Goal: Check status

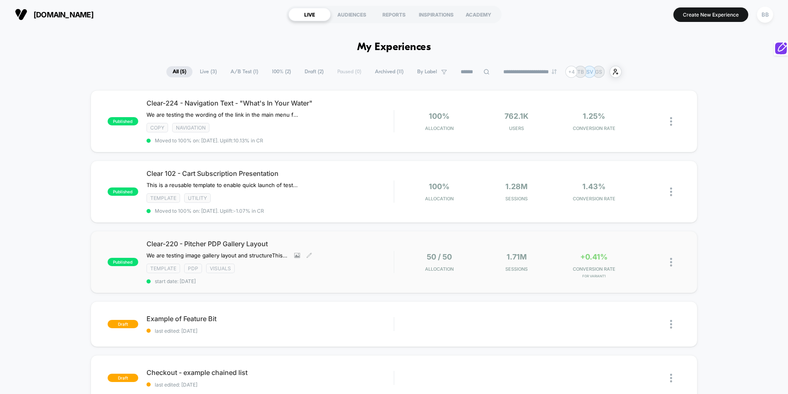
click at [258, 248] on span "Clear-220 - Pitcher PDP Gallery Layout" at bounding box center [269, 244] width 247 height 8
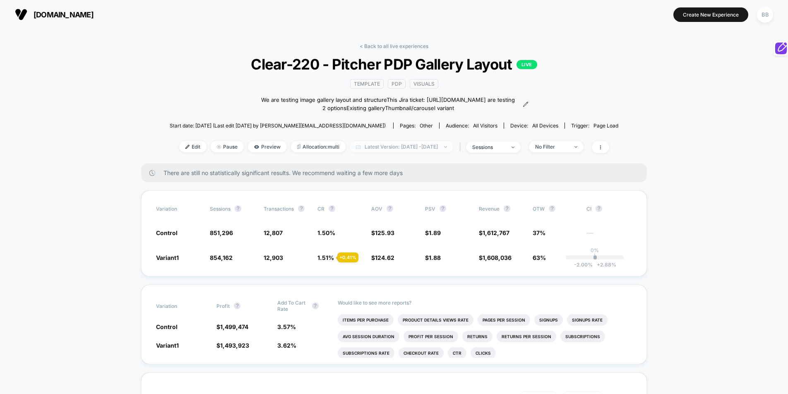
click at [444, 152] on span "Latest Version: [DATE] - [DATE]" at bounding box center [401, 146] width 103 height 11
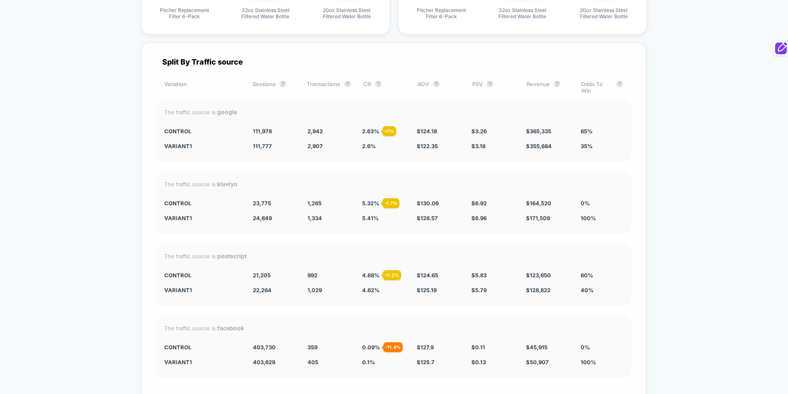
scroll to position [2146, 0]
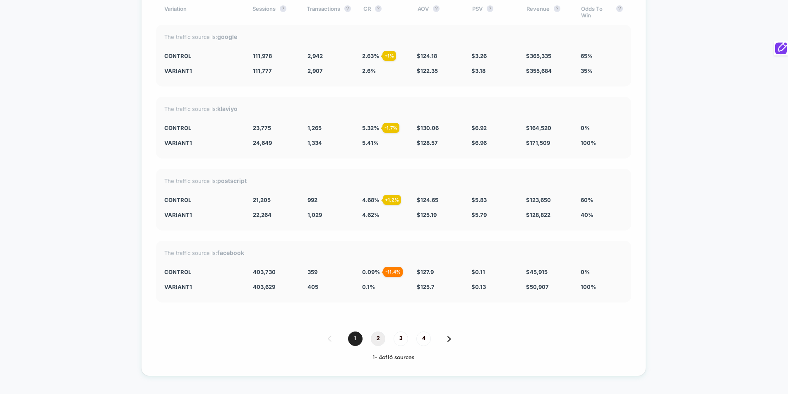
click at [380, 346] on span "2" at bounding box center [378, 338] width 14 height 14
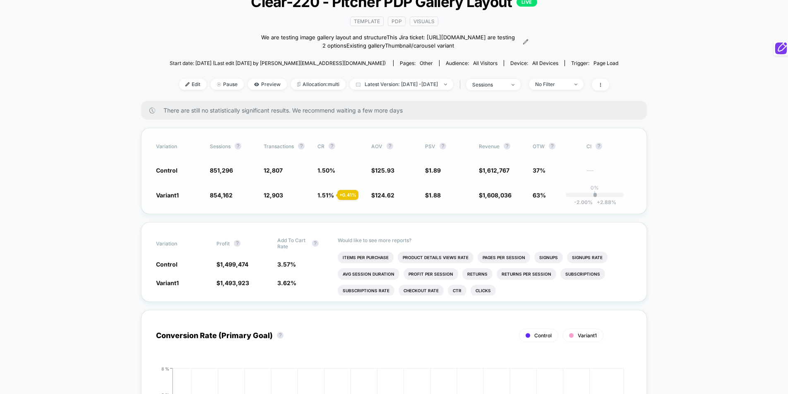
scroll to position [0, 0]
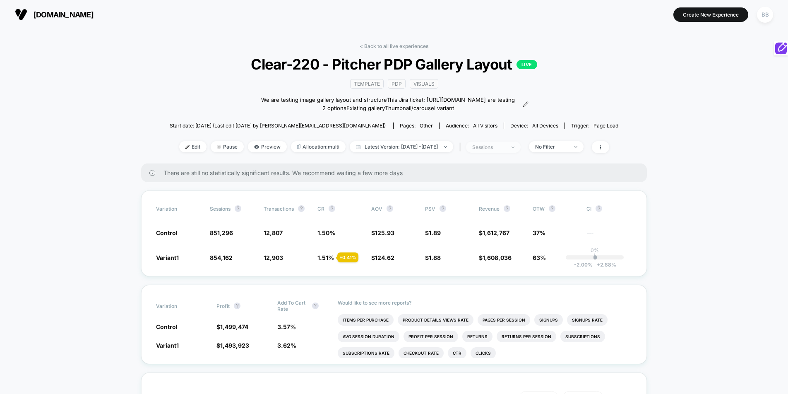
click at [504, 150] on div "sessions" at bounding box center [488, 147] width 33 height 6
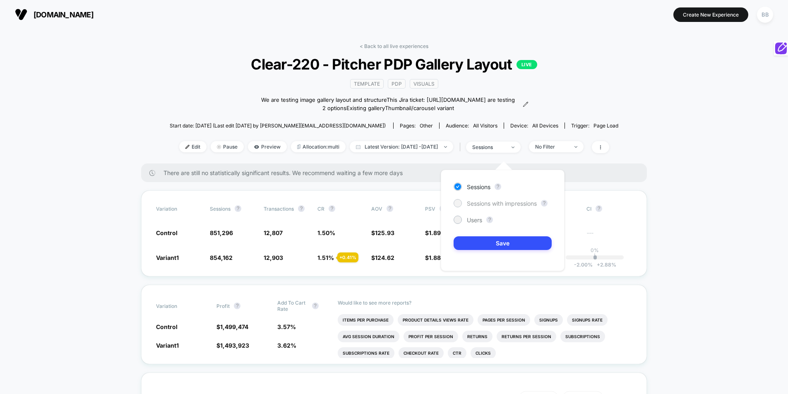
click at [479, 204] on span "Sessions with impressions" at bounding box center [502, 203] width 70 height 7
click at [493, 239] on button "Save" at bounding box center [503, 243] width 98 height 14
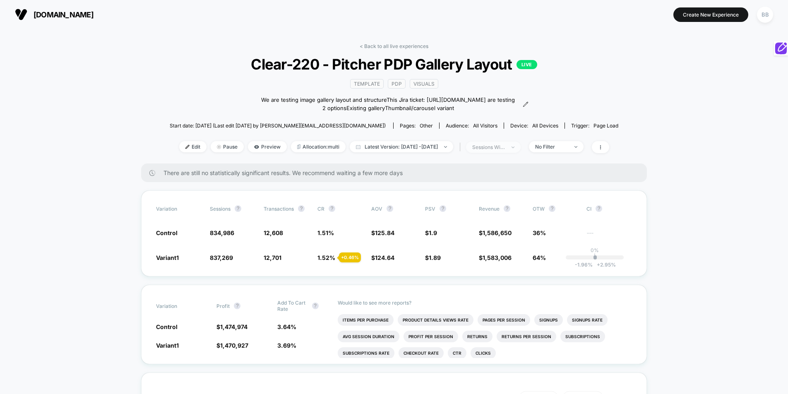
click at [521, 153] on span "sessions with impression" at bounding box center [493, 147] width 55 height 11
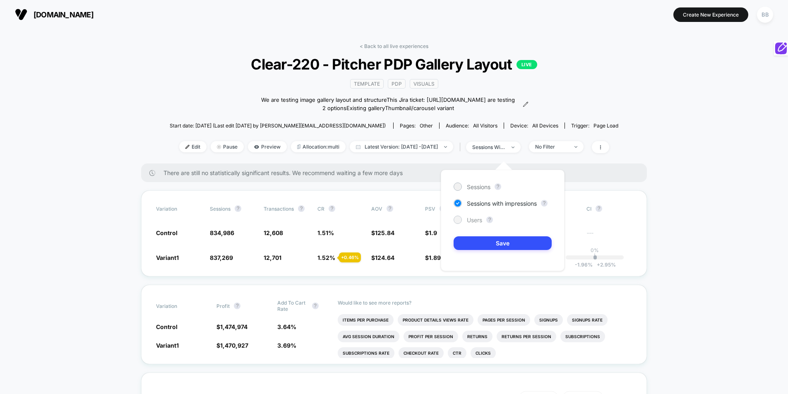
click at [471, 223] on span "Users" at bounding box center [474, 219] width 15 height 7
click at [478, 246] on button "Save" at bounding box center [503, 243] width 98 height 14
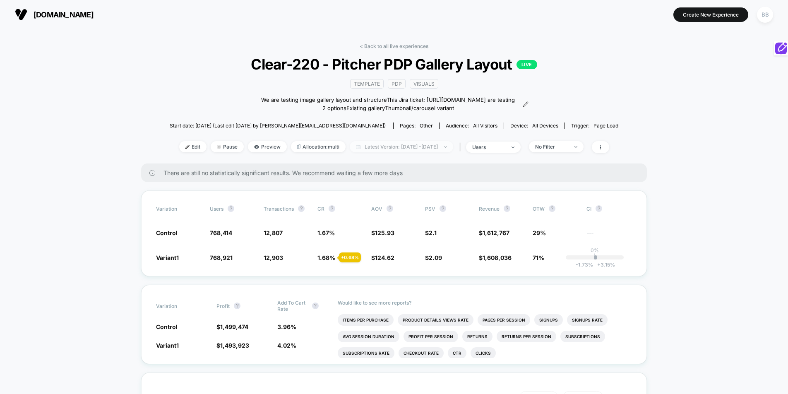
click at [446, 152] on span "Latest Version: [DATE] - [DATE]" at bounding box center [401, 146] width 103 height 11
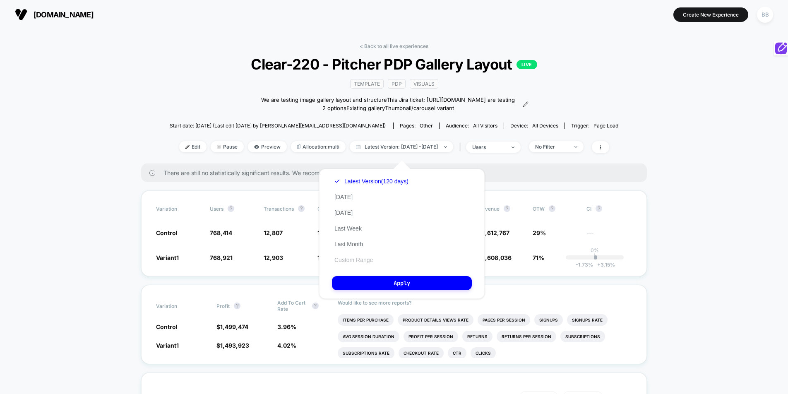
click at [374, 262] on button "Custom Range" at bounding box center [353, 259] width 43 height 7
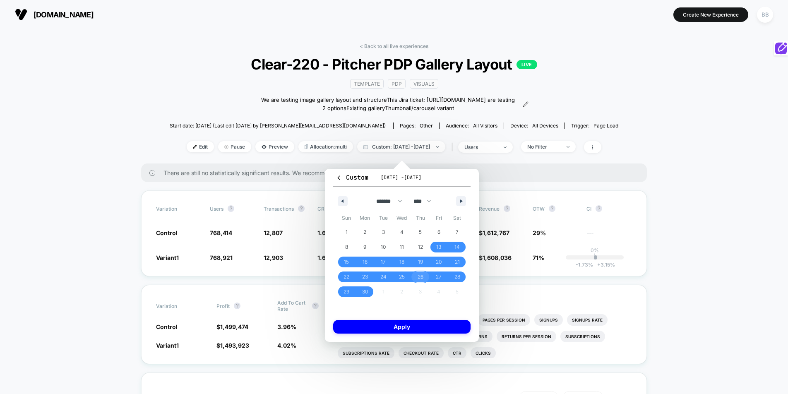
click at [419, 275] on span "26" at bounding box center [421, 276] width 6 height 15
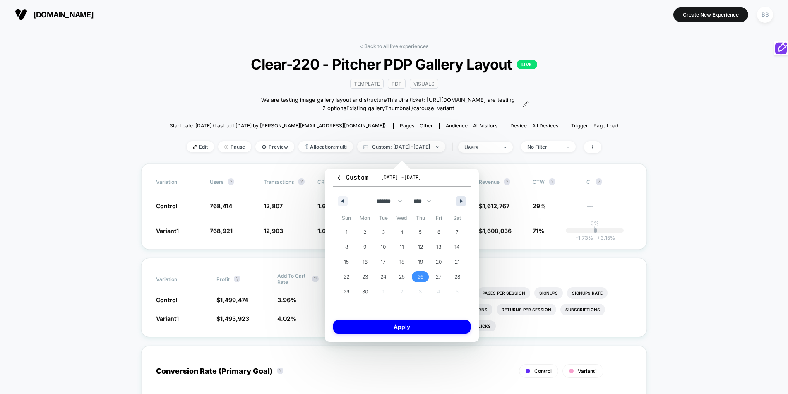
click at [458, 201] on button "button" at bounding box center [461, 201] width 10 height 10
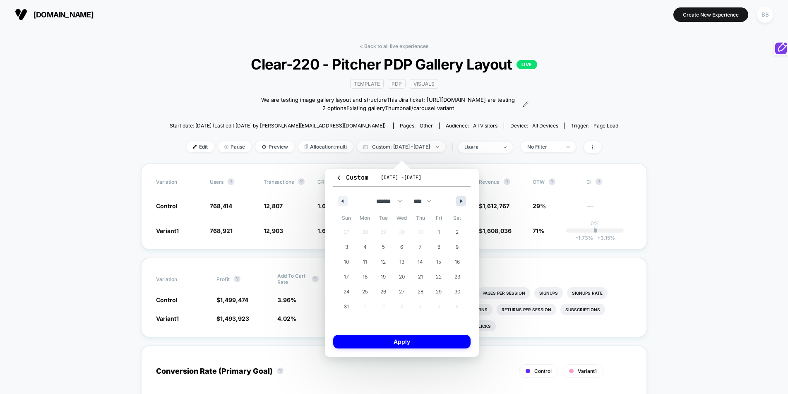
click at [458, 201] on button "button" at bounding box center [461, 201] width 10 height 10
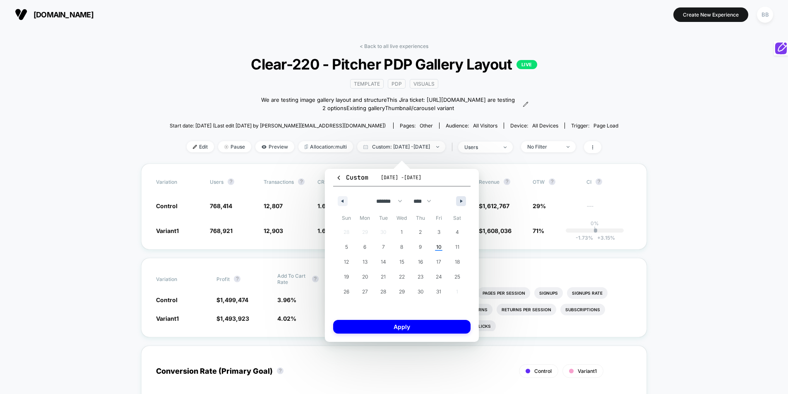
click at [458, 201] on button "button" at bounding box center [461, 201] width 10 height 10
click at [346, 202] on button "button" at bounding box center [343, 201] width 10 height 10
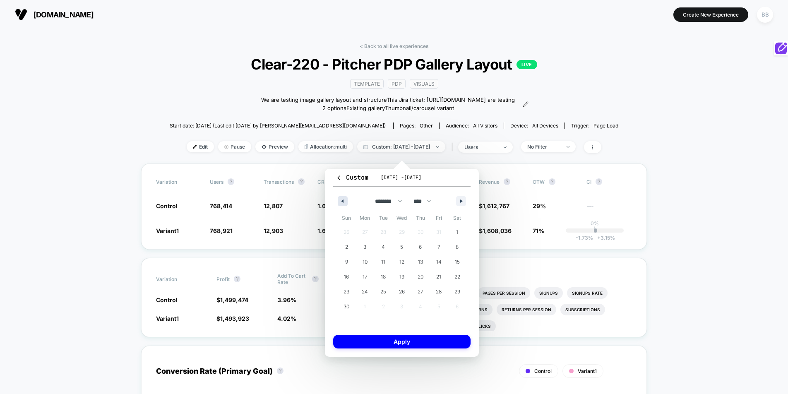
click at [346, 202] on button "button" at bounding box center [343, 201] width 10 height 10
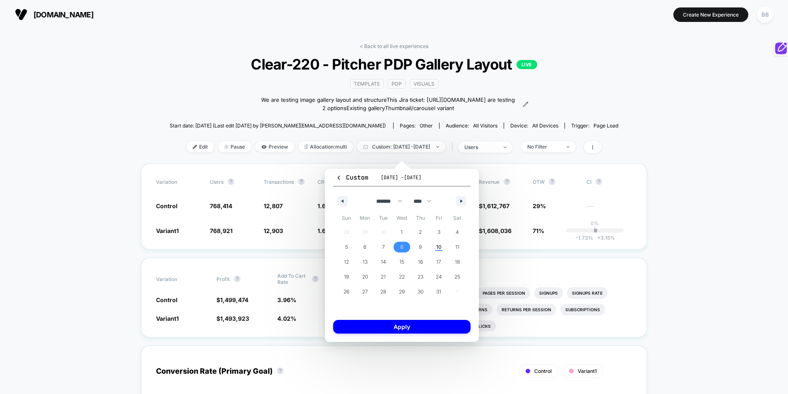
click at [408, 246] on span "8" at bounding box center [402, 247] width 19 height 11
select select "*"
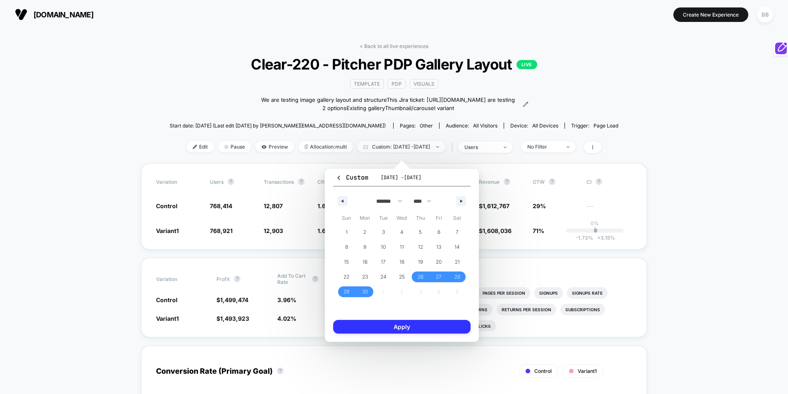
click at [410, 329] on button "Apply" at bounding box center [401, 327] width 137 height 14
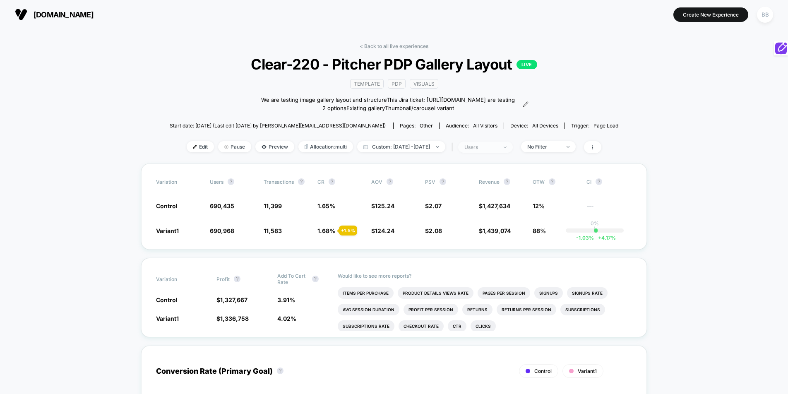
click at [497, 150] on div "users" at bounding box center [480, 147] width 33 height 6
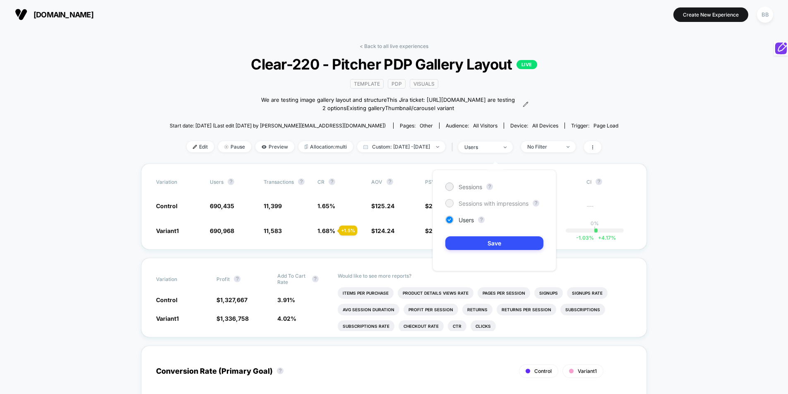
click at [479, 206] on div "Sessions with impressions" at bounding box center [486, 203] width 83 height 8
click at [483, 243] on button "Save" at bounding box center [494, 243] width 98 height 14
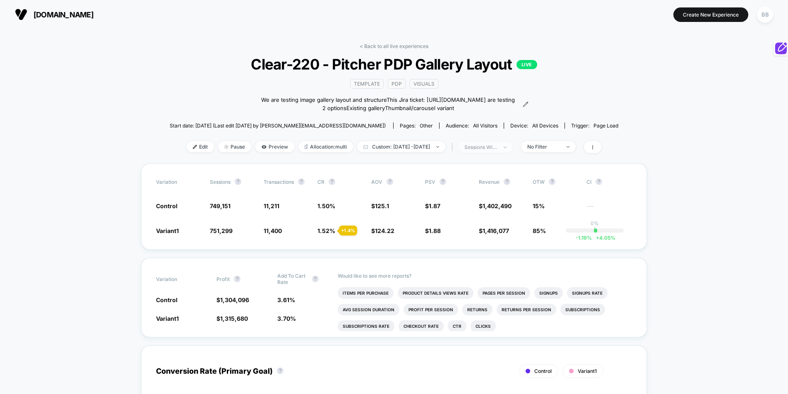
click at [511, 150] on span "sessions with impression" at bounding box center [485, 147] width 55 height 11
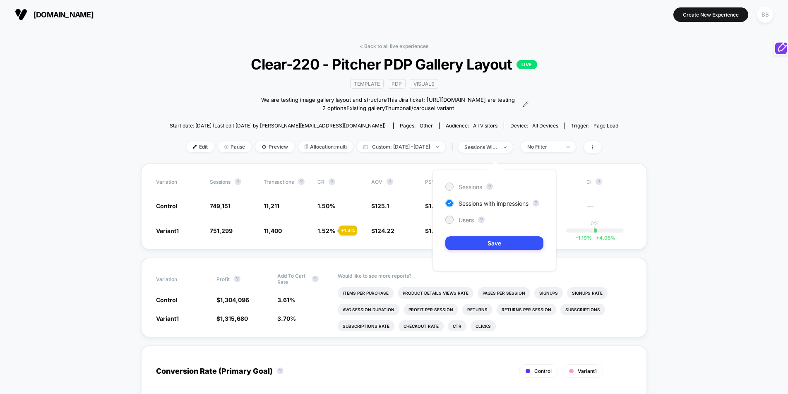
click at [468, 184] on span "Sessions" at bounding box center [470, 186] width 24 height 7
click at [490, 239] on button "Save" at bounding box center [494, 243] width 98 height 14
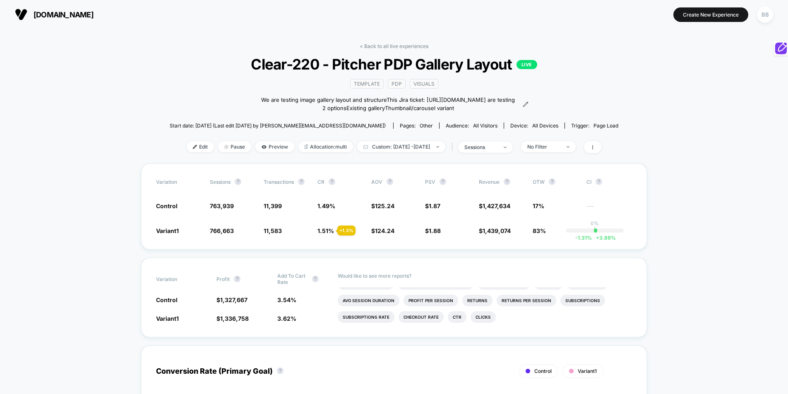
click at [595, 151] on div at bounding box center [591, 147] width 22 height 12
click at [595, 150] on icon at bounding box center [592, 147] width 5 height 5
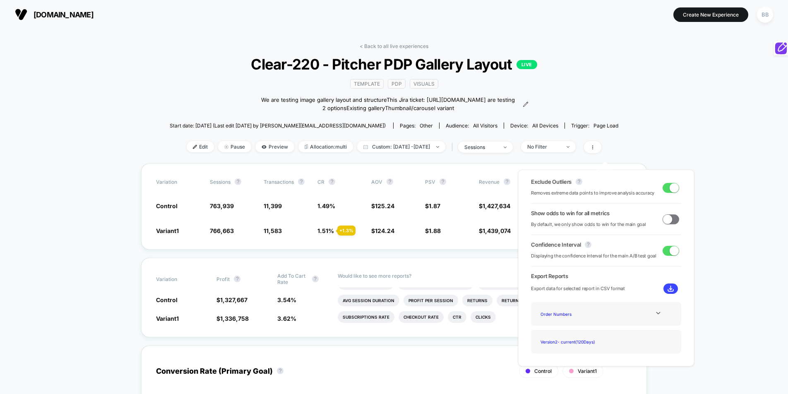
click at [667, 192] on span at bounding box center [670, 188] width 17 height 10
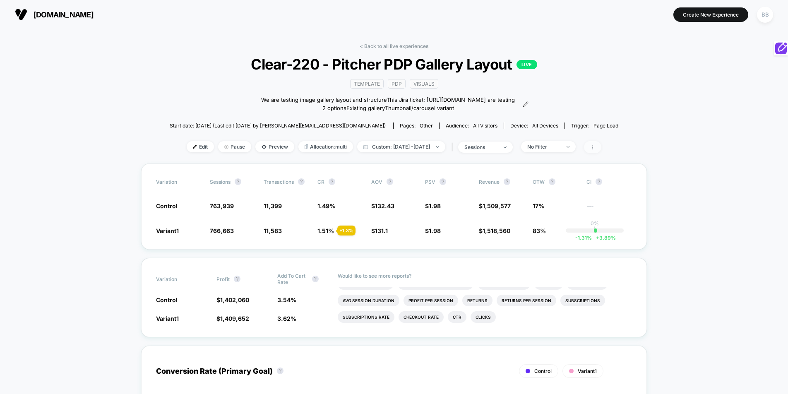
click at [601, 153] on span at bounding box center [592, 147] width 17 height 12
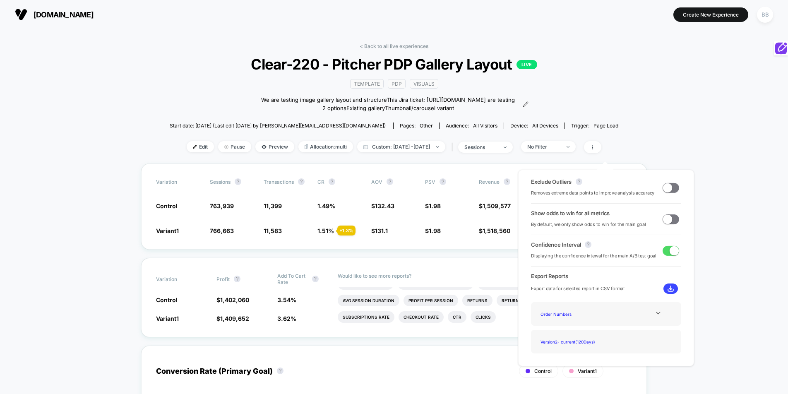
click at [665, 187] on span at bounding box center [667, 187] width 9 height 9
click at [656, 314] on icon at bounding box center [658, 313] width 4 height 2
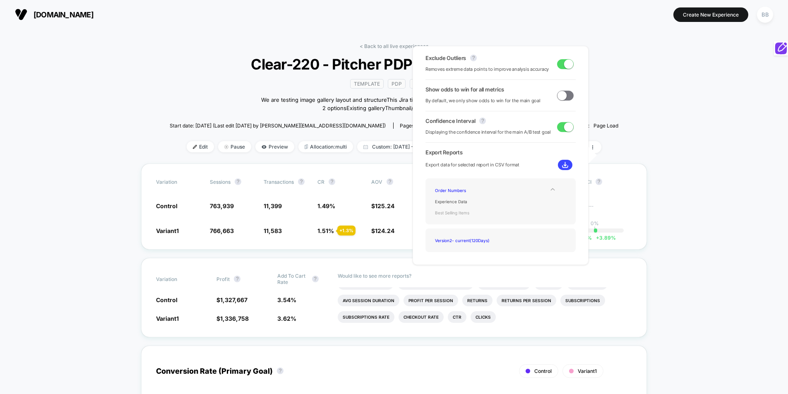
click at [459, 212] on div "Best Selling Items" at bounding box center [465, 212] width 66 height 11
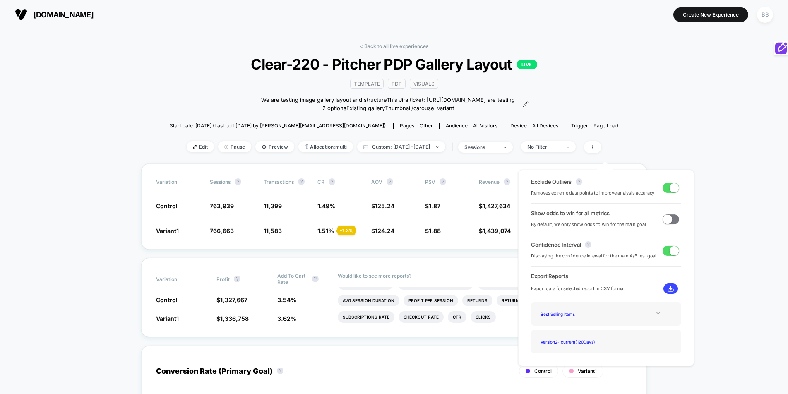
click at [669, 290] on img at bounding box center [670, 289] width 6 height 6
drag, startPoint x: 601, startPoint y: 346, endPoint x: 616, endPoint y: 341, distance: 16.2
click at [601, 346] on div "Version 2 - current ( 120 Days)" at bounding box center [570, 341] width 66 height 11
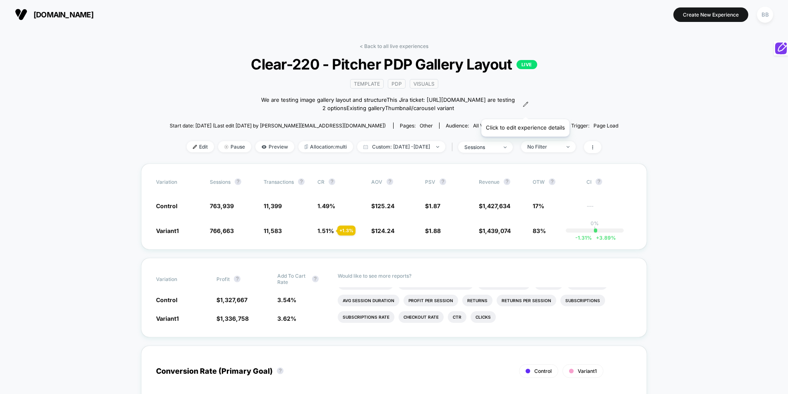
click at [525, 107] on icon at bounding box center [526, 104] width 6 height 6
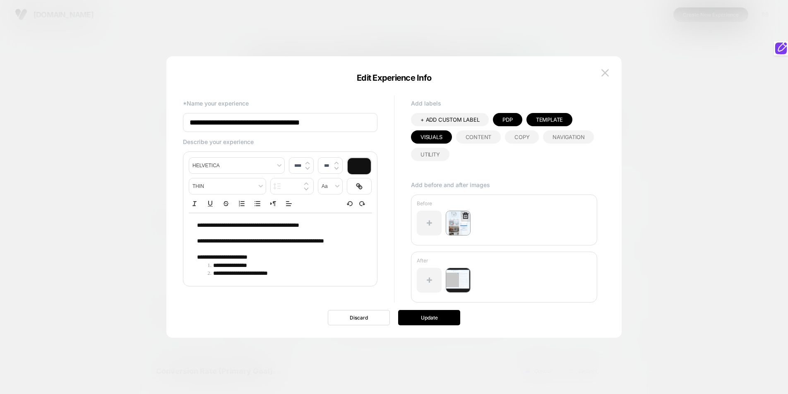
click at [463, 221] on div at bounding box center [465, 216] width 9 height 11
click at [460, 223] on img at bounding box center [458, 223] width 25 height 25
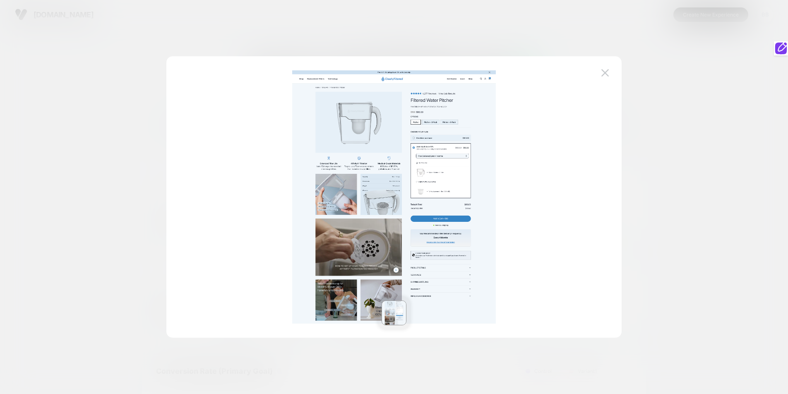
click at [460, 223] on img at bounding box center [393, 196] width 203 height 253
click at [602, 70] on img at bounding box center [604, 72] width 7 height 7
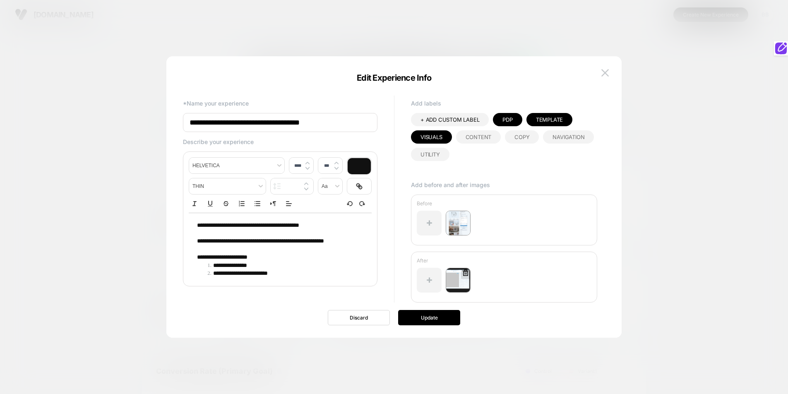
click at [466, 281] on img at bounding box center [458, 280] width 25 height 25
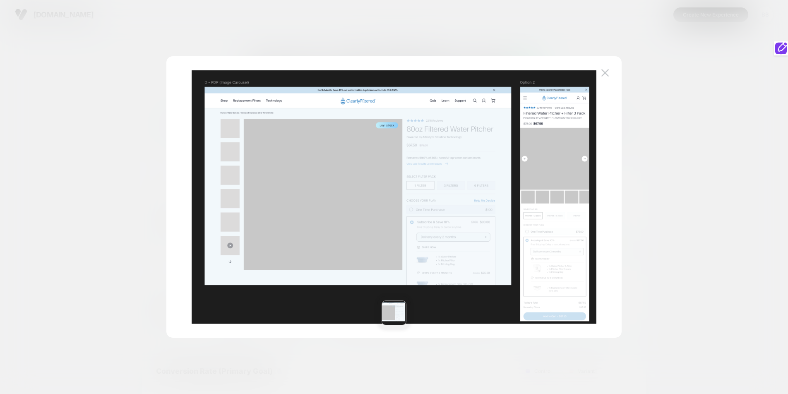
drag, startPoint x: 452, startPoint y: 173, endPoint x: 456, endPoint y: 166, distance: 7.5
click at [452, 172] on img at bounding box center [394, 196] width 405 height 253
